Goal: Book appointment/travel/reservation

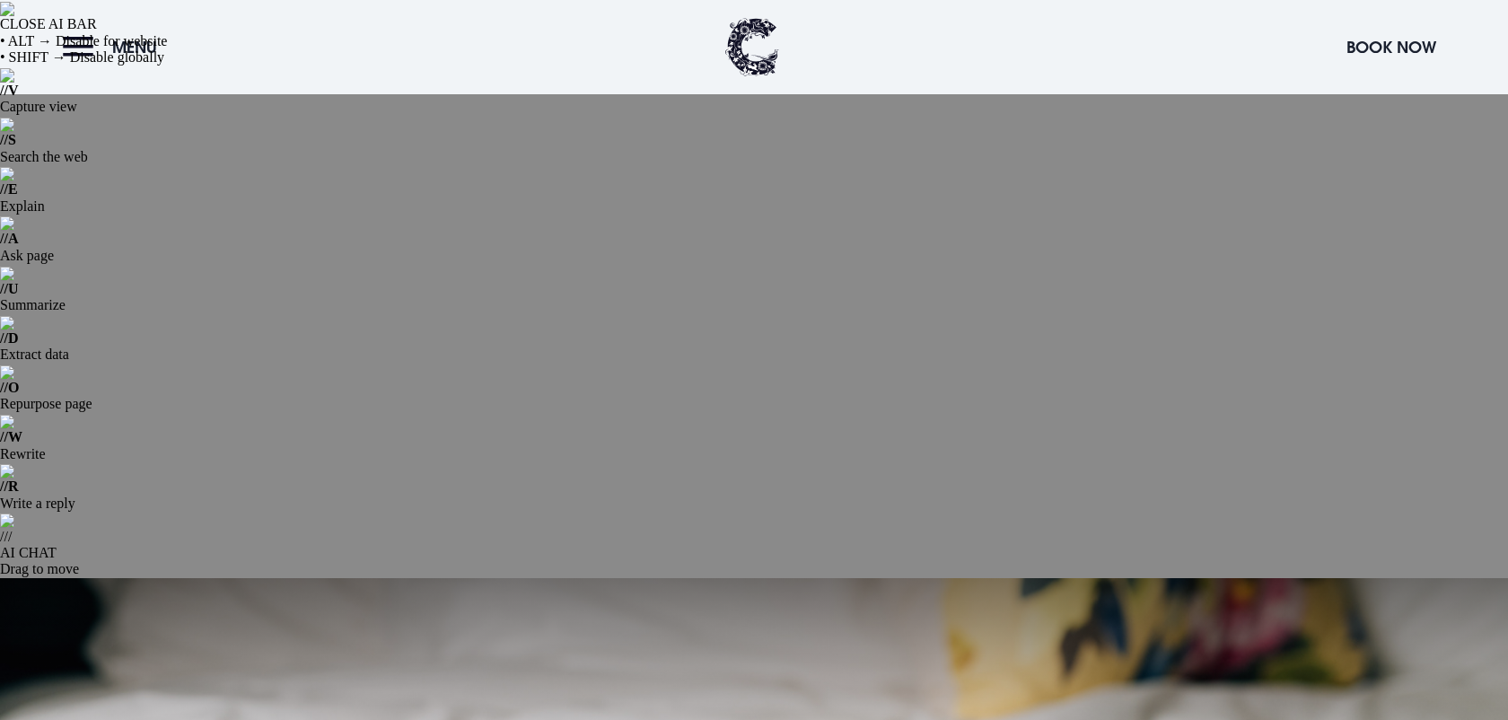
scroll to position [1214, 0]
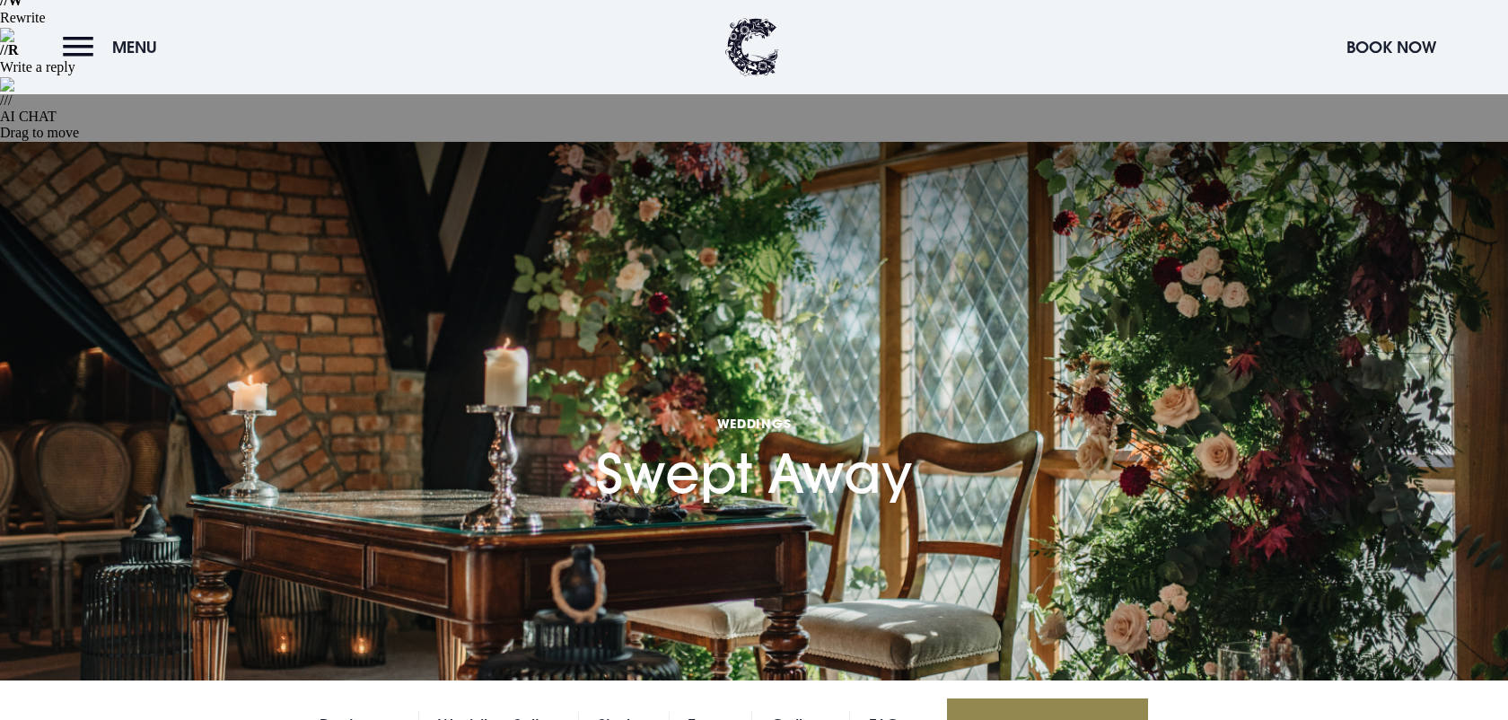
scroll to position [429, 0]
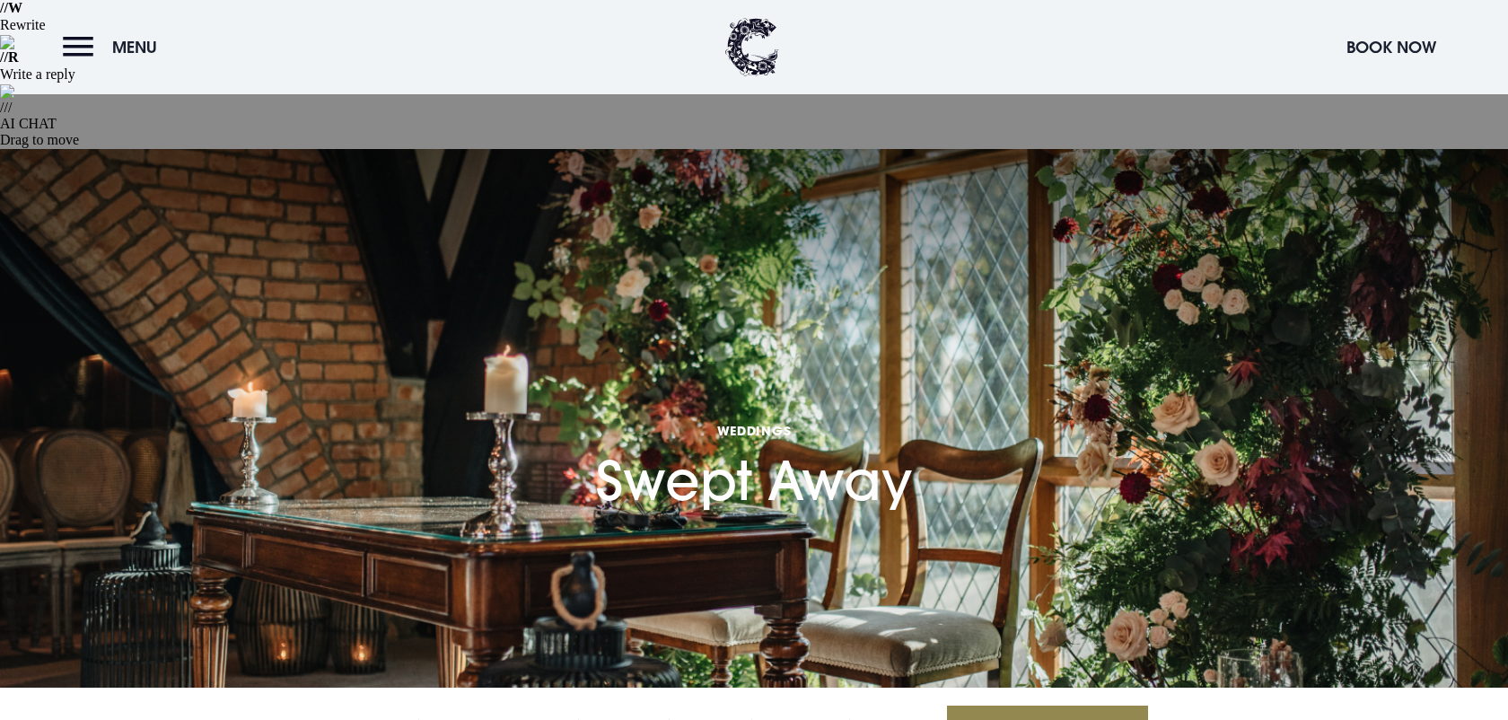
click at [1050, 706] on link "Book a Viewing" at bounding box center [1047, 732] width 201 height 52
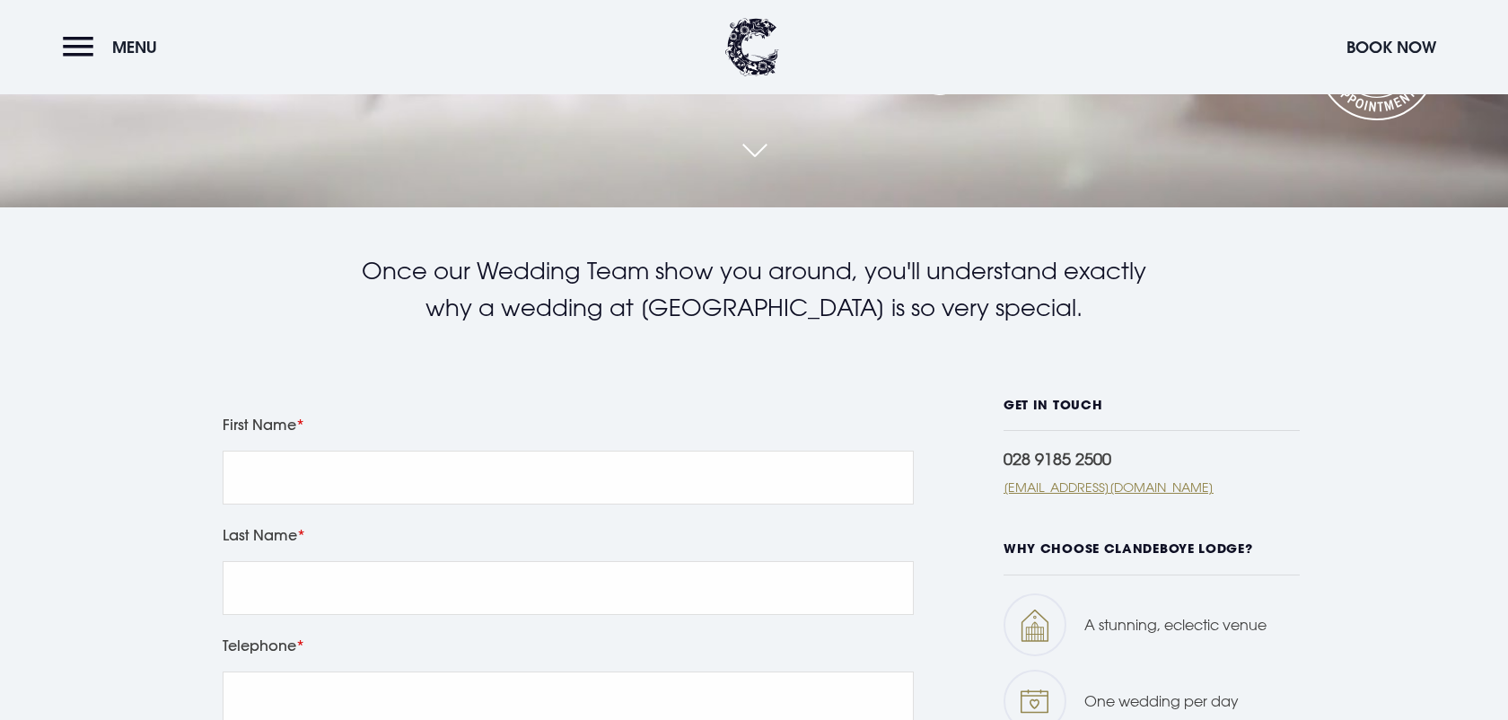
scroll to position [1087, 0]
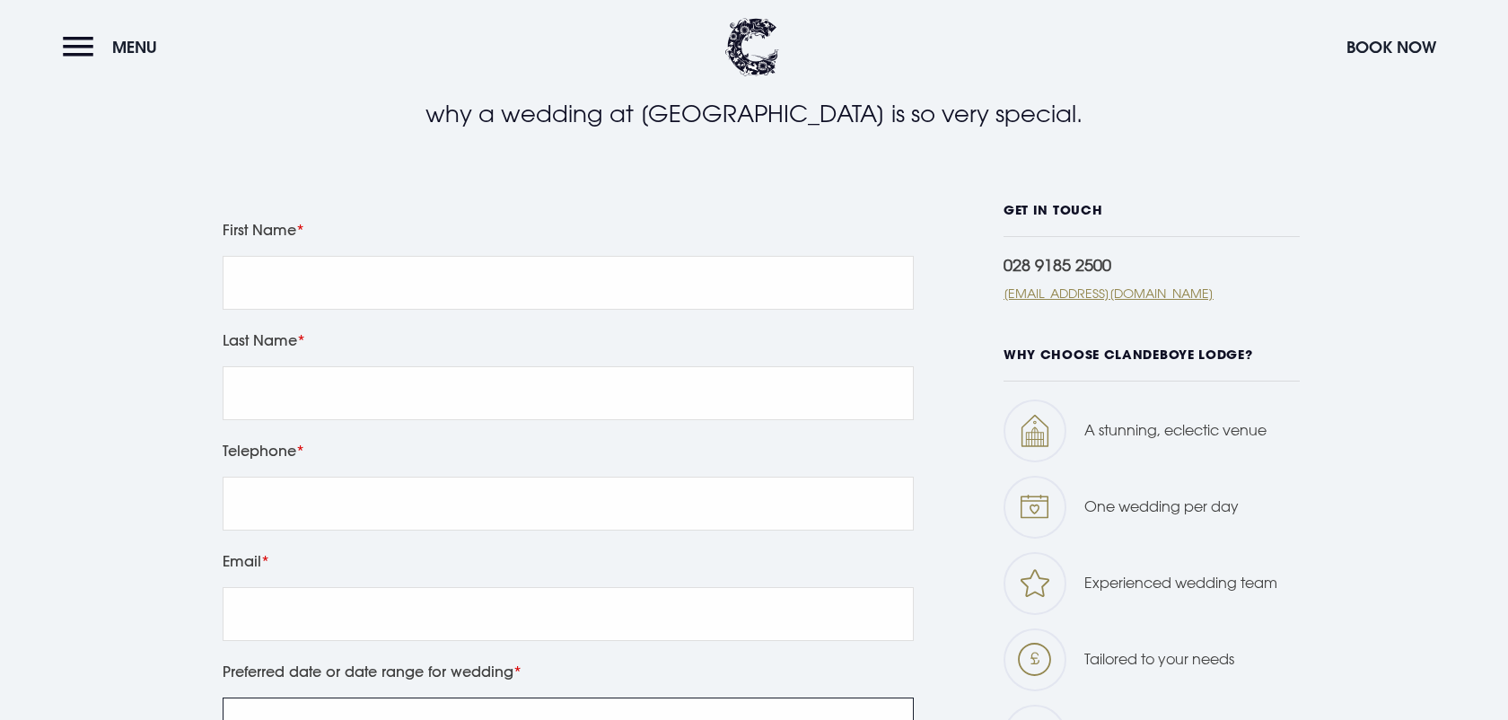
click at [740, 698] on input "Preferred date or date range for wedding" at bounding box center [568, 725] width 691 height 54
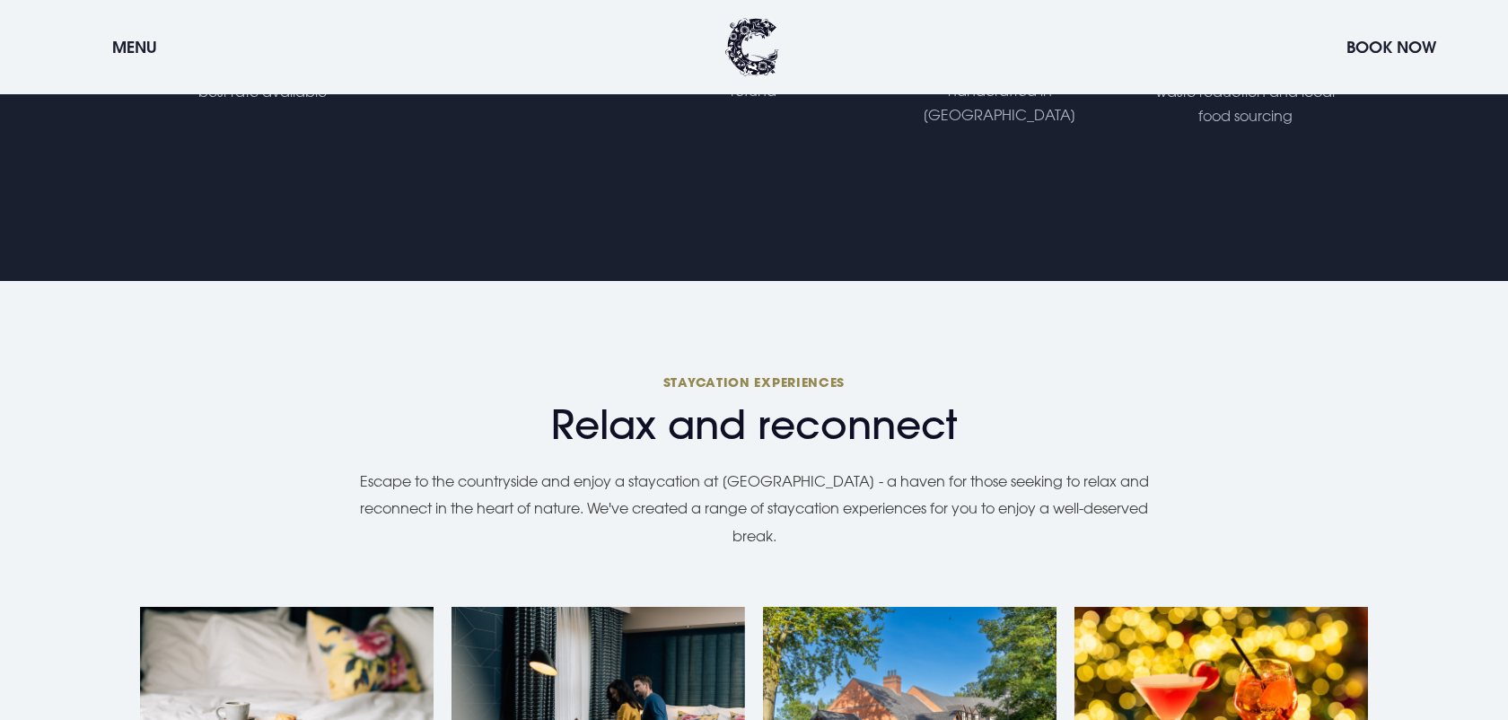
scroll to position [1514, 0]
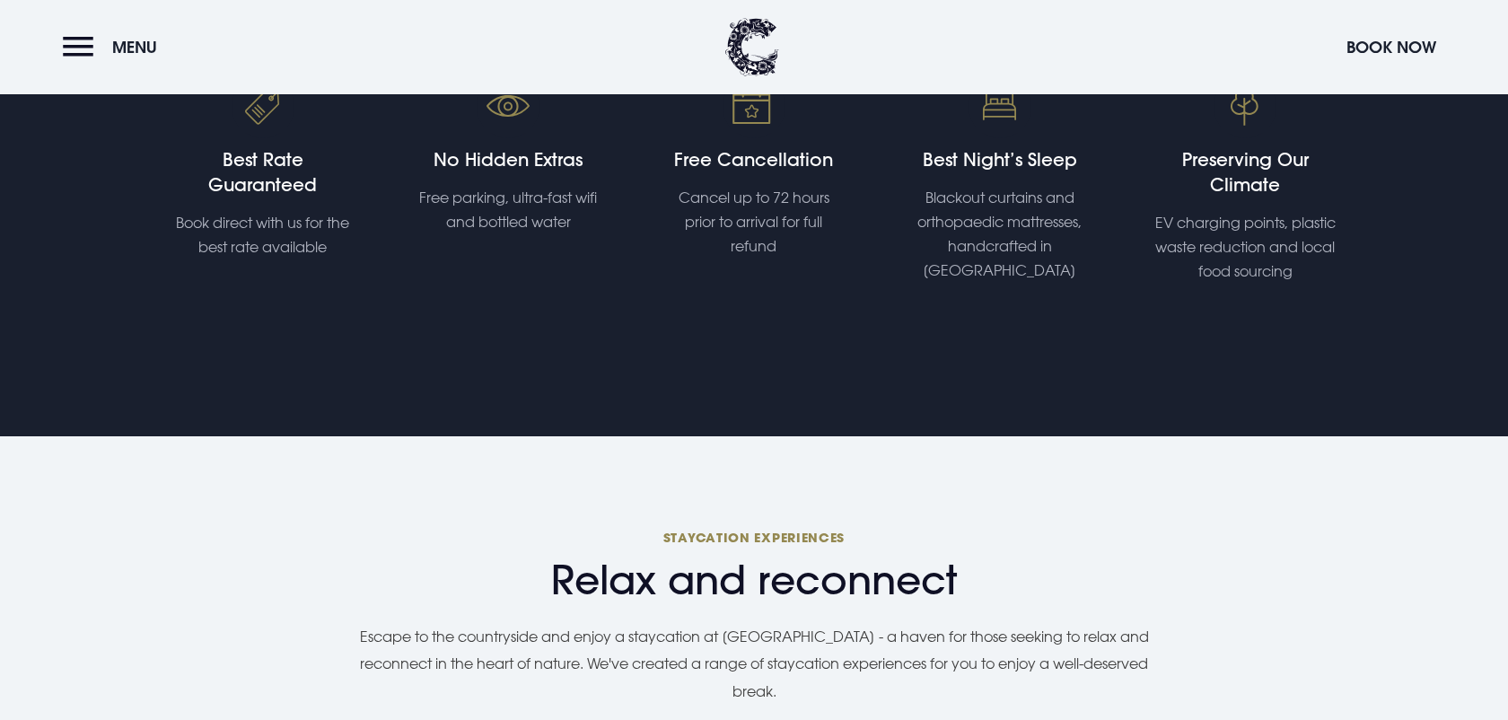
scroll to position [1424, 0]
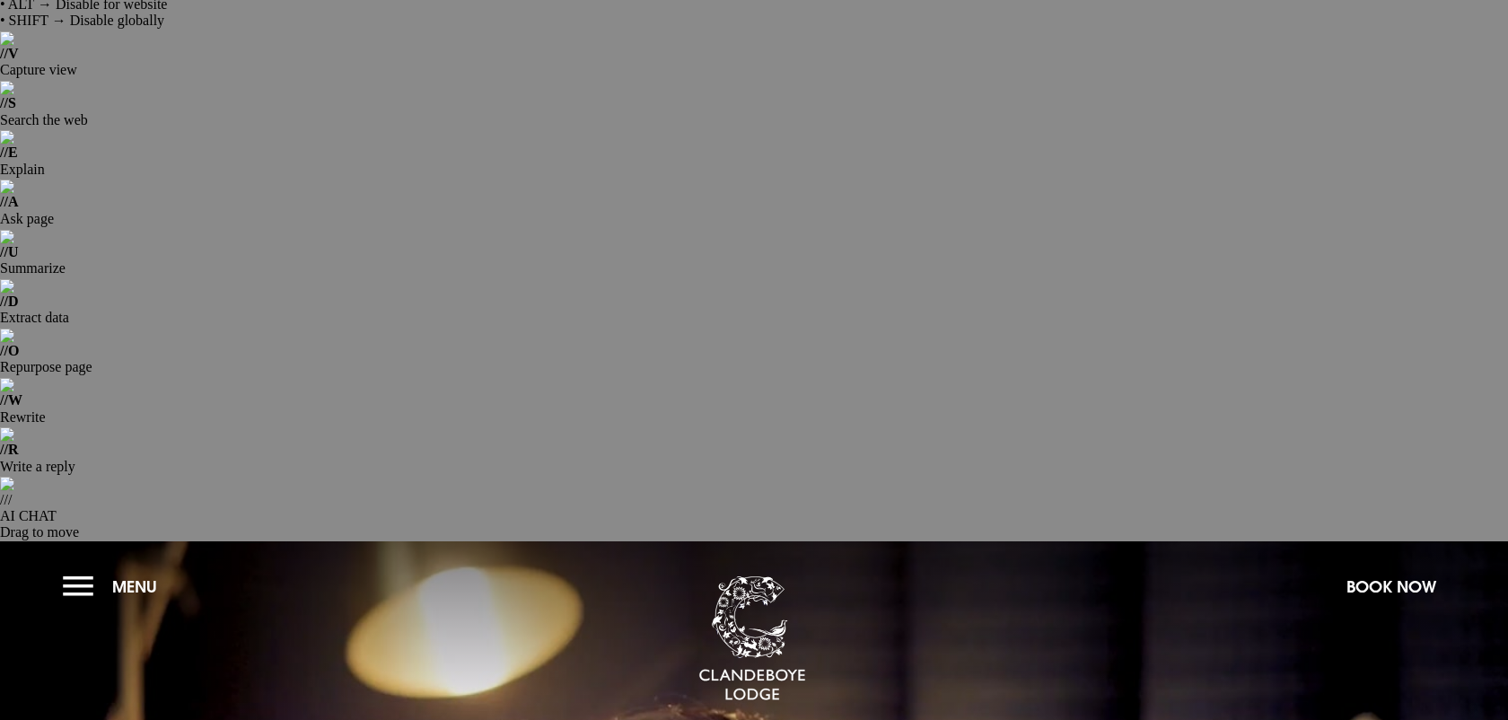
scroll to position [58, 0]
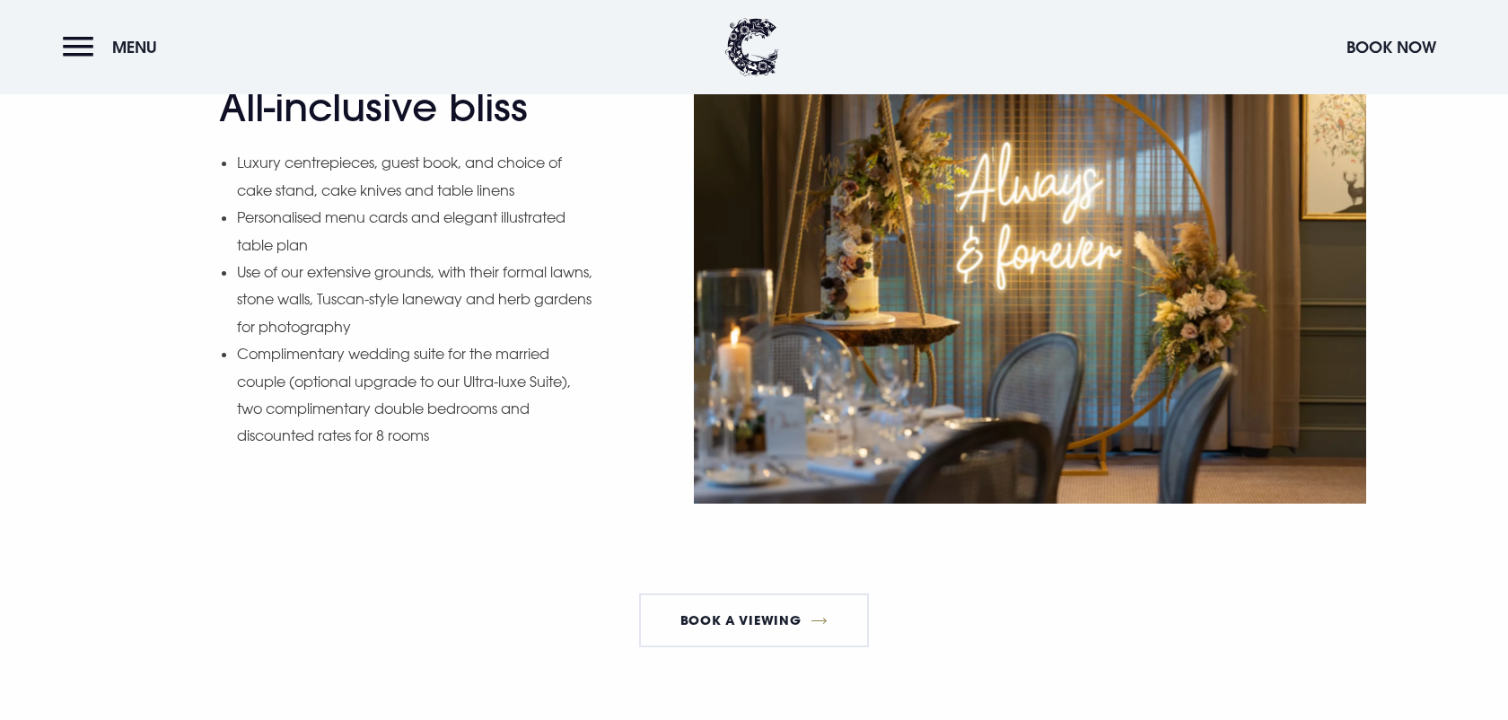
scroll to position [2930, 0]
